Goal: Task Accomplishment & Management: Use online tool/utility

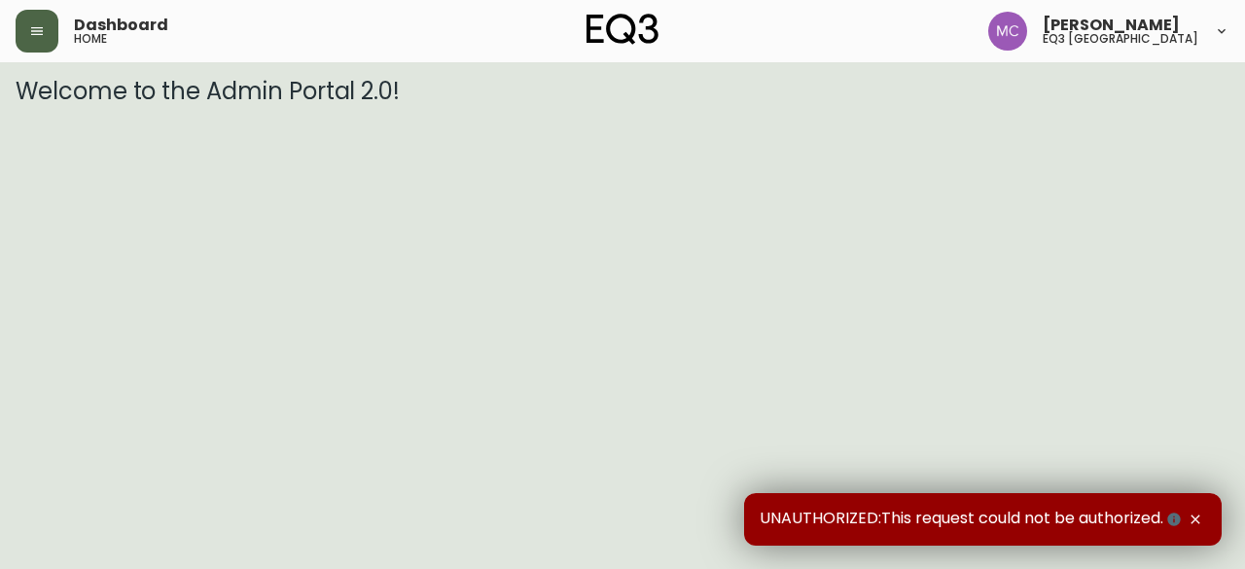
click at [31, 23] on icon "button" at bounding box center [37, 31] width 16 height 16
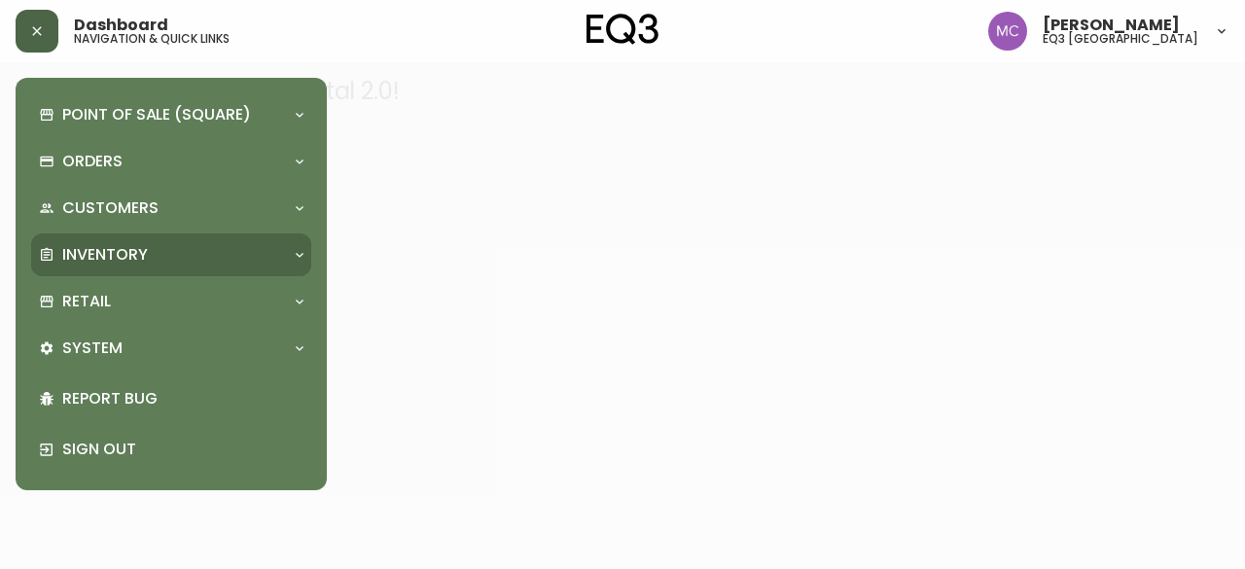
click at [154, 244] on div "Inventory" at bounding box center [161, 254] width 245 height 21
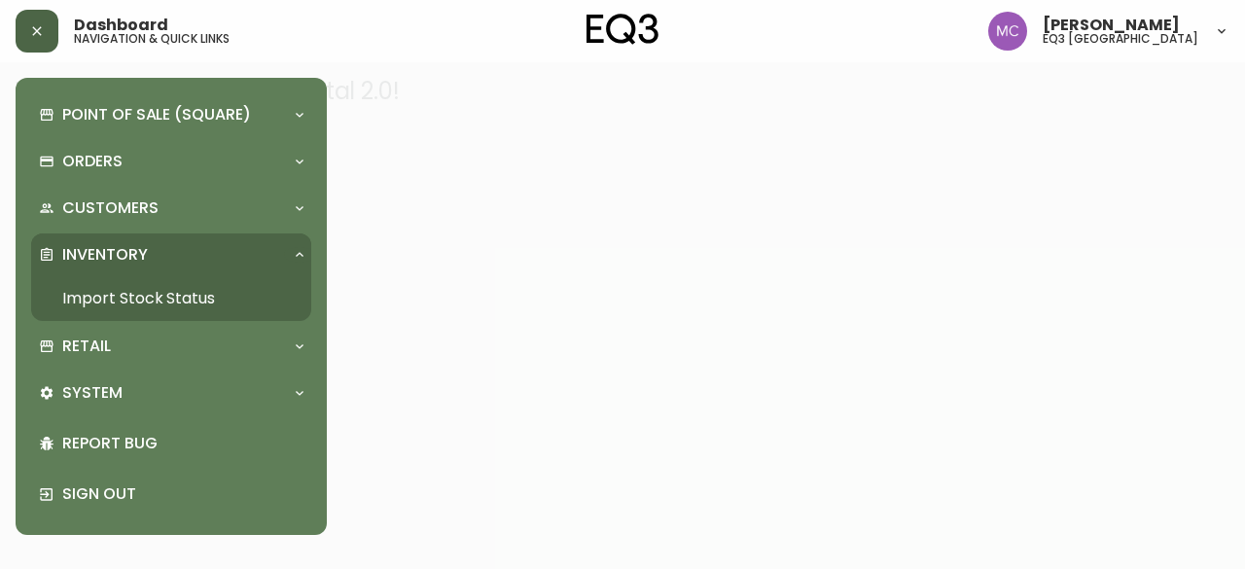
click at [180, 293] on link "Import Stock Status" at bounding box center [171, 298] width 280 height 45
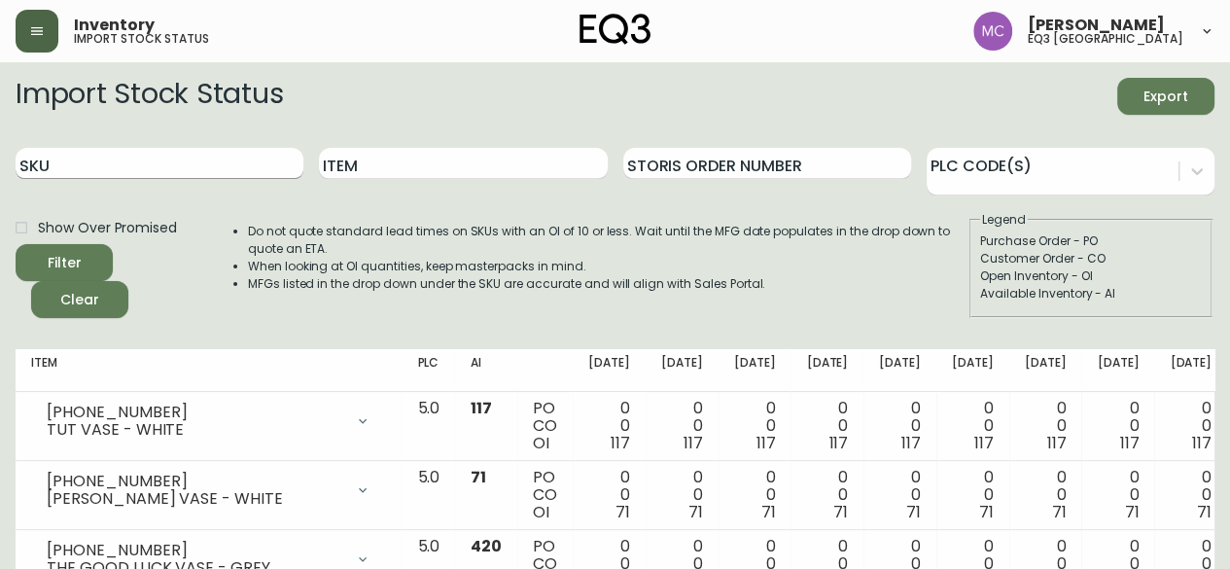
click at [158, 168] on input "SKU" at bounding box center [160, 163] width 288 height 31
paste input "[PHONE_NUMBER]"
click at [158, 168] on input "[PHONE_NUMBER]" at bounding box center [160, 163] width 288 height 31
type input "[PHONE_NUMBER]"
click at [16, 244] on button "Filter" at bounding box center [64, 262] width 97 height 37
